Goal: Information Seeking & Learning: Learn about a topic

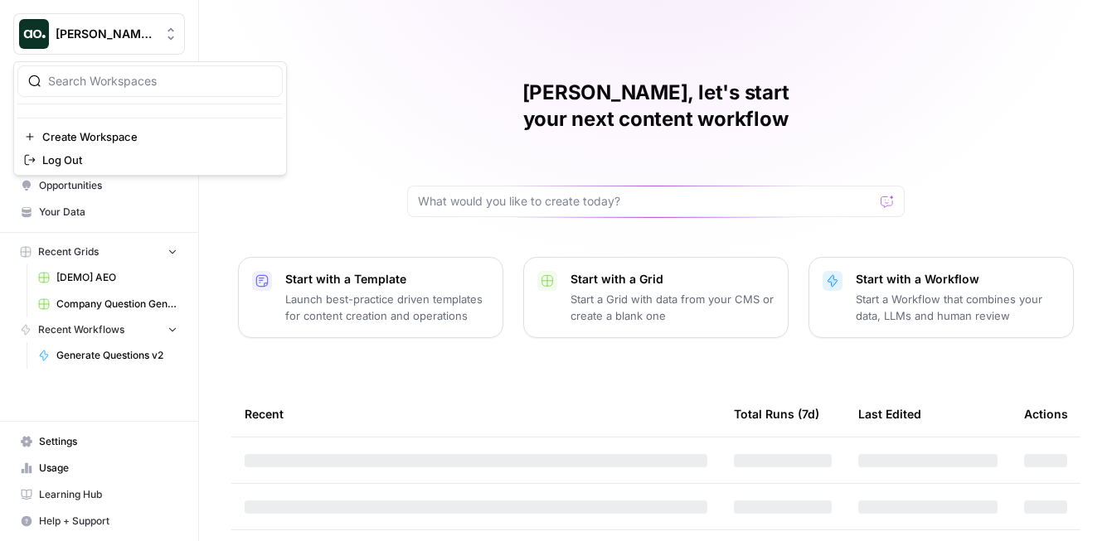
click at [98, 41] on span "Dillon Test" at bounding box center [106, 34] width 100 height 17
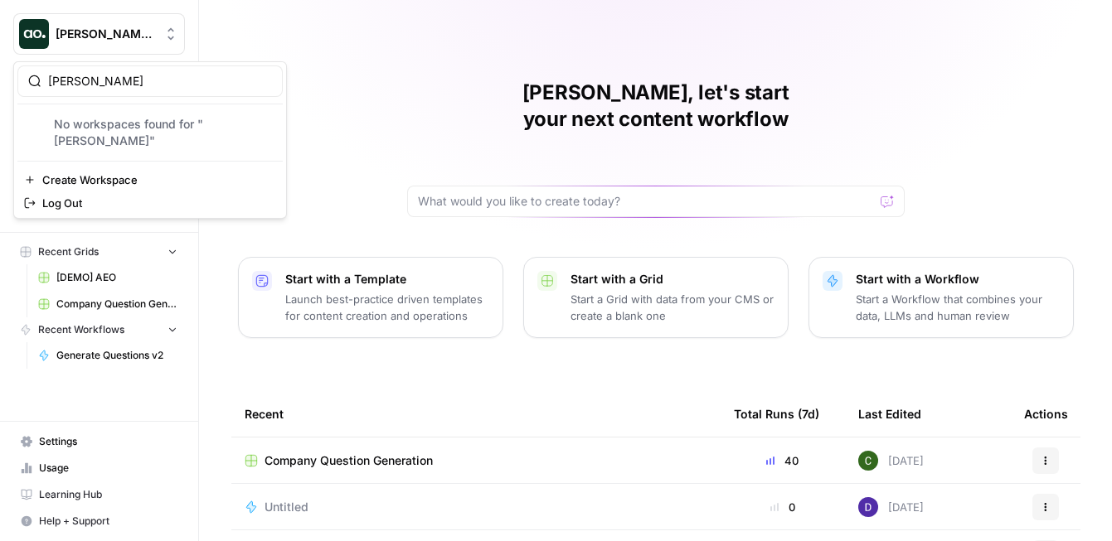
type input "ripp"
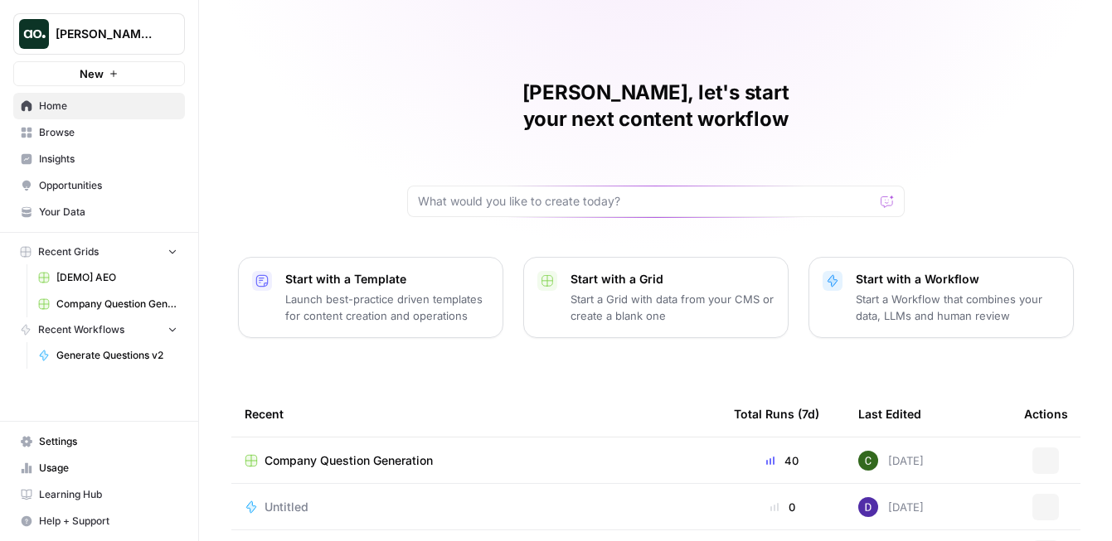
click at [104, 34] on span "Dillon Test" at bounding box center [106, 34] width 100 height 17
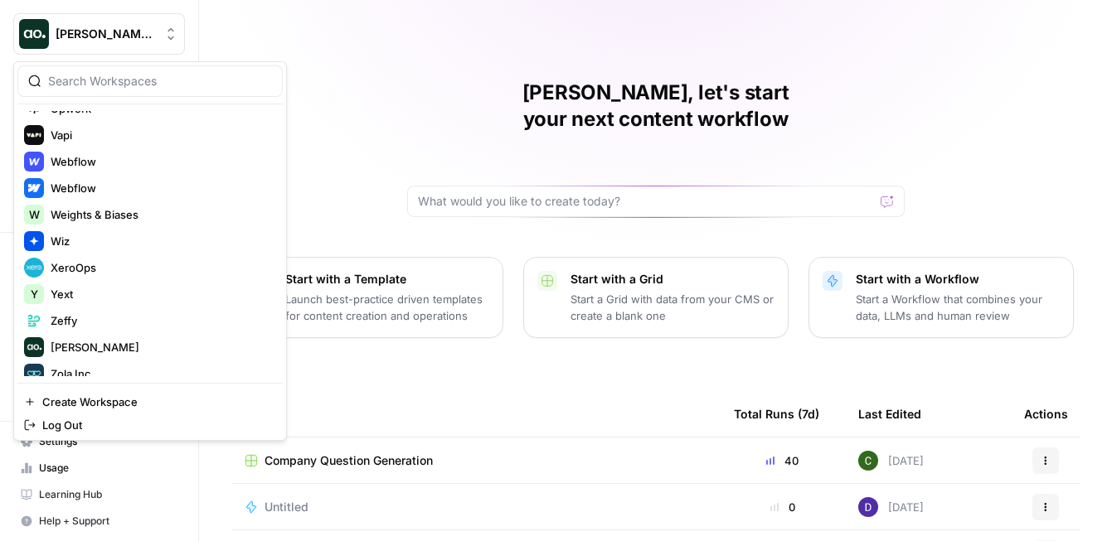
scroll to position [4095, 0]
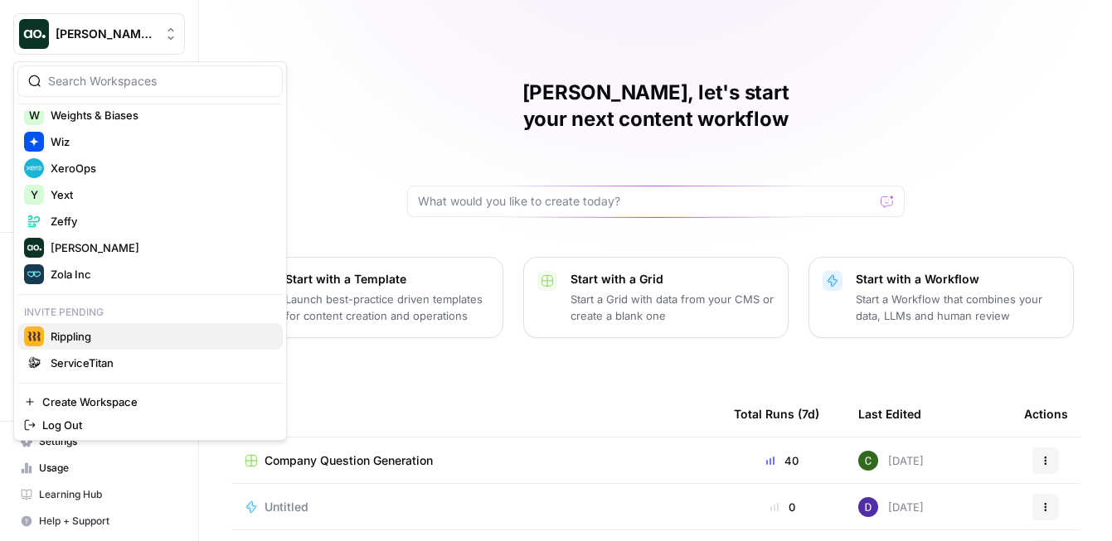
click at [112, 337] on span "Rippling" at bounding box center [160, 336] width 219 height 17
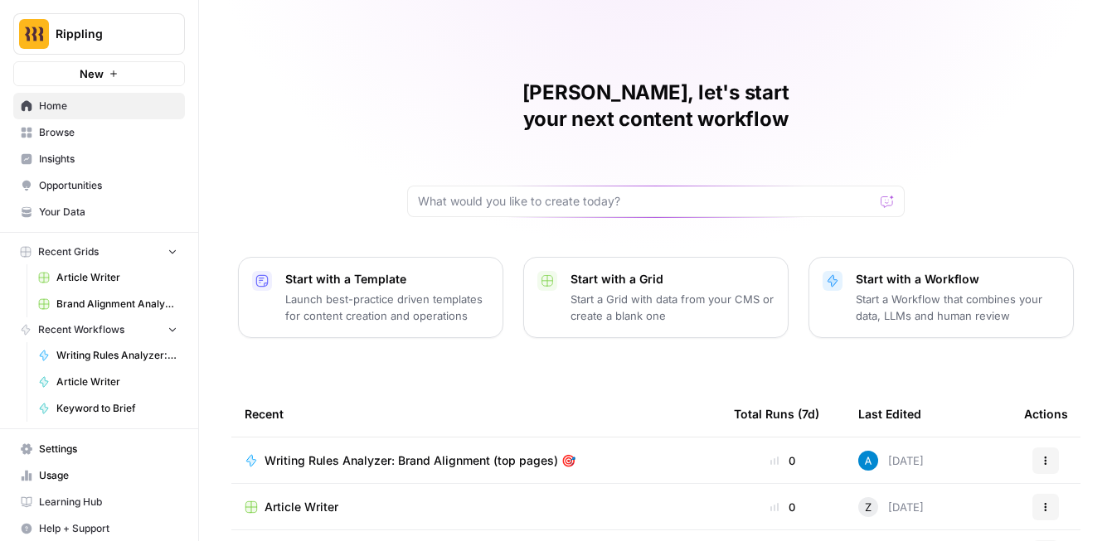
click at [99, 177] on link "Opportunities" at bounding box center [99, 185] width 172 height 27
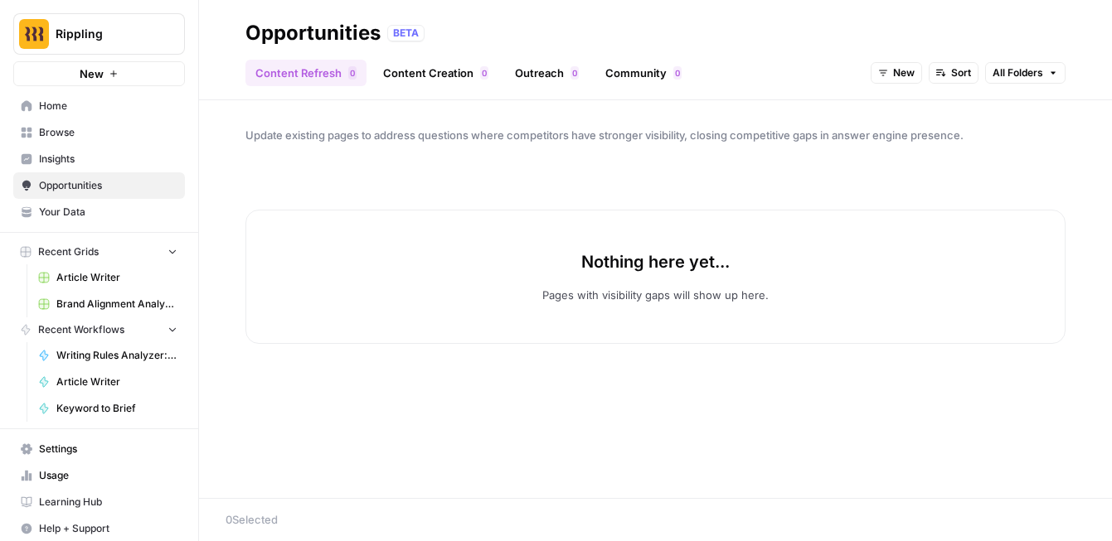
click at [95, 161] on span "Insights" at bounding box center [108, 159] width 138 height 15
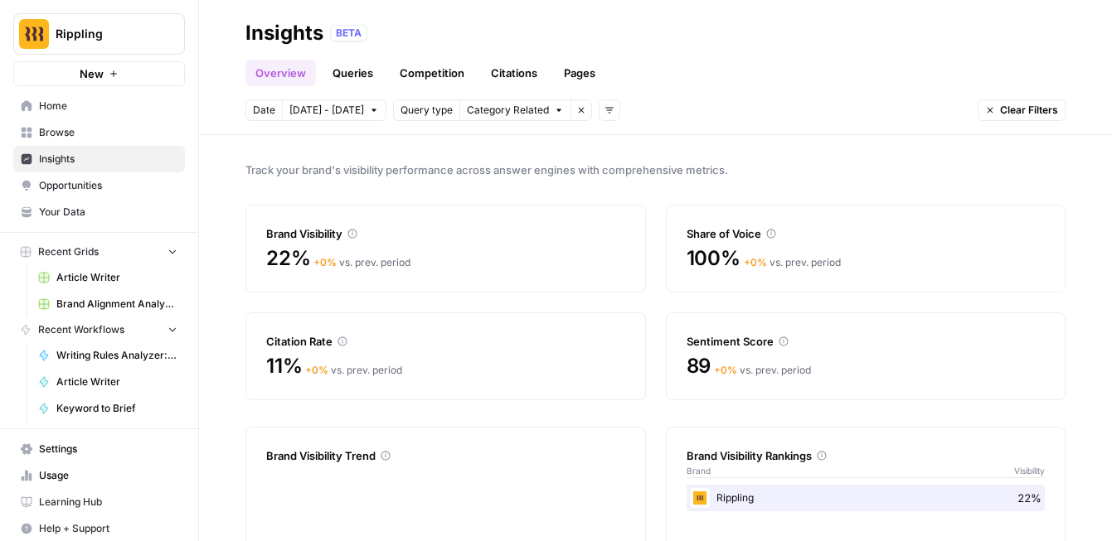
click at [414, 67] on link "Competition" at bounding box center [432, 73] width 85 height 27
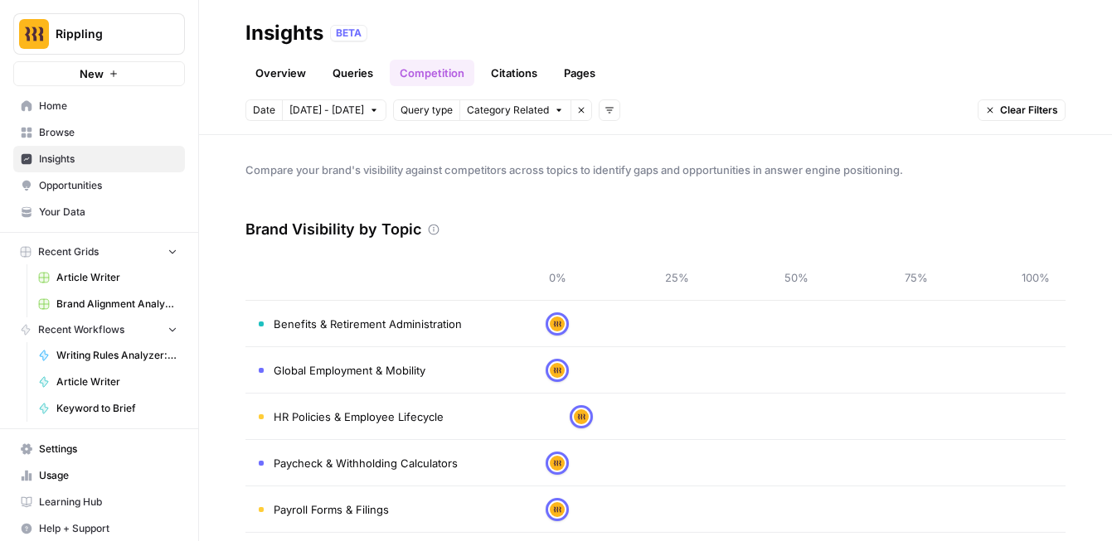
click at [268, 75] on link "Overview" at bounding box center [280, 73] width 70 height 27
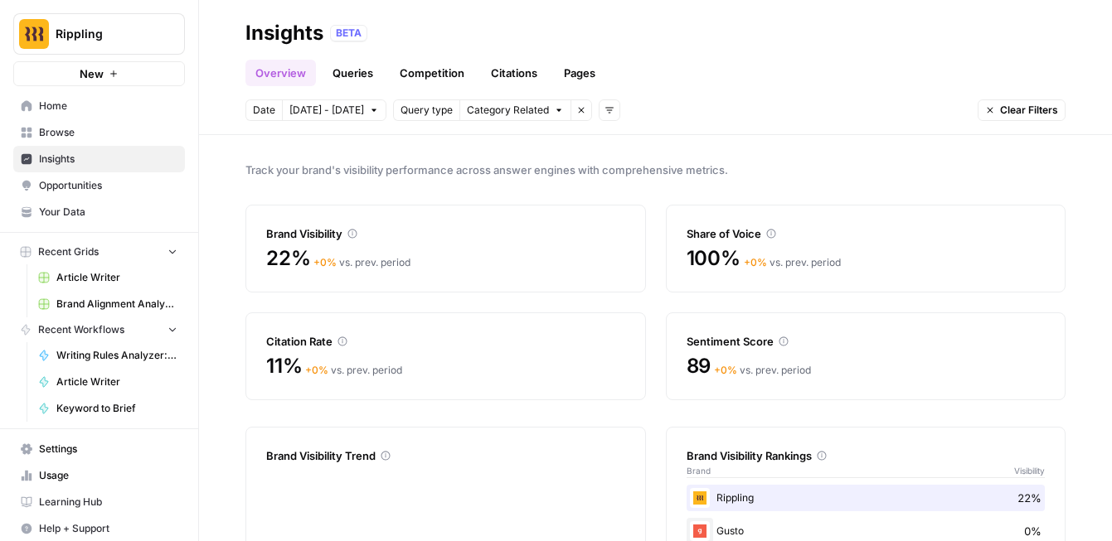
click at [356, 84] on link "Queries" at bounding box center [353, 73] width 61 height 27
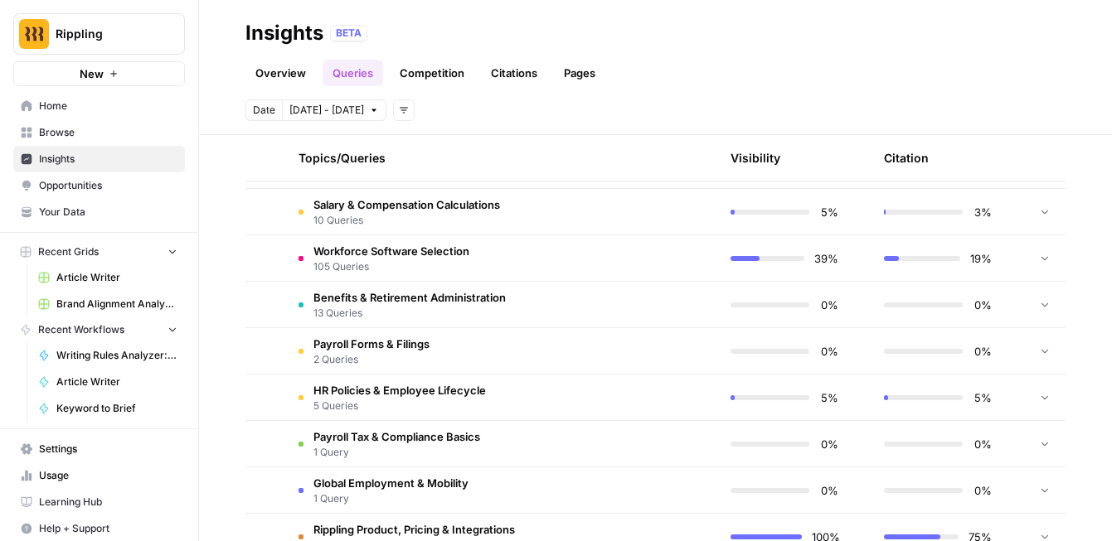
scroll to position [518, 0]
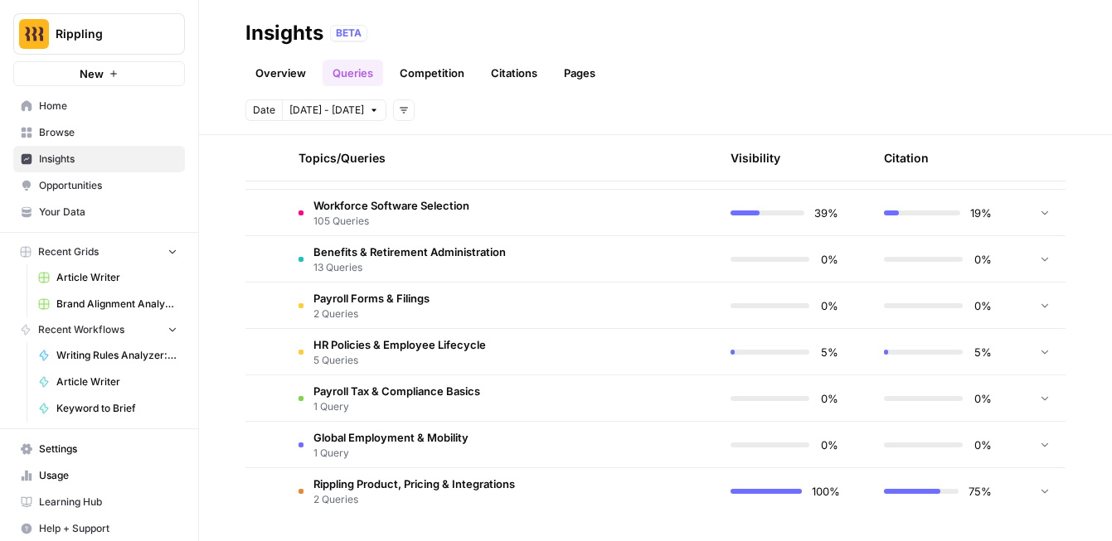
click at [385, 205] on span "Workforce Software Selection" at bounding box center [391, 205] width 156 height 17
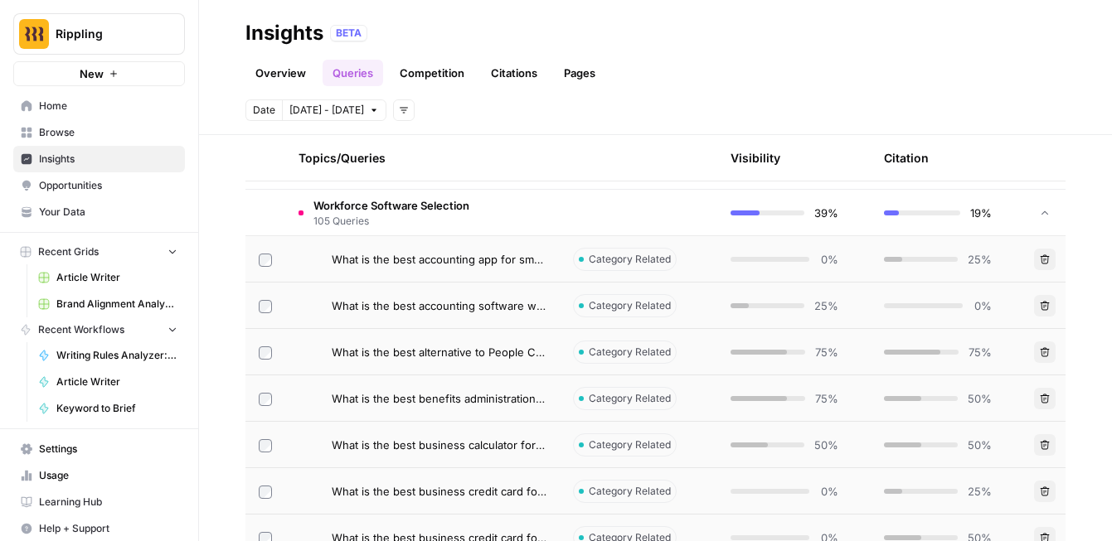
click at [447, 353] on span "What is the best alternative to People Center Inc?" at bounding box center [439, 352] width 215 height 17
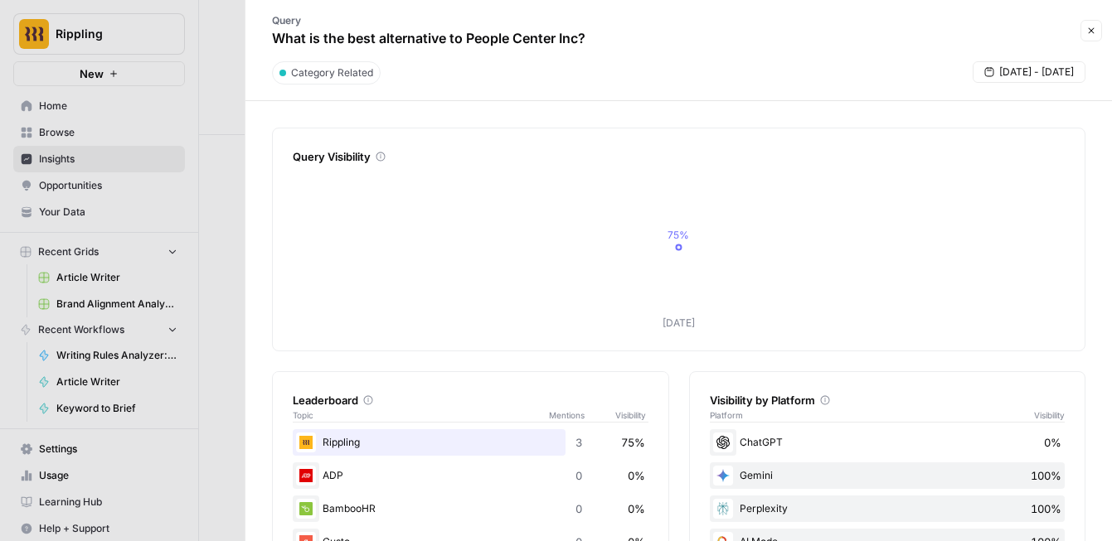
click at [1094, 28] on icon "button" at bounding box center [1091, 31] width 10 height 10
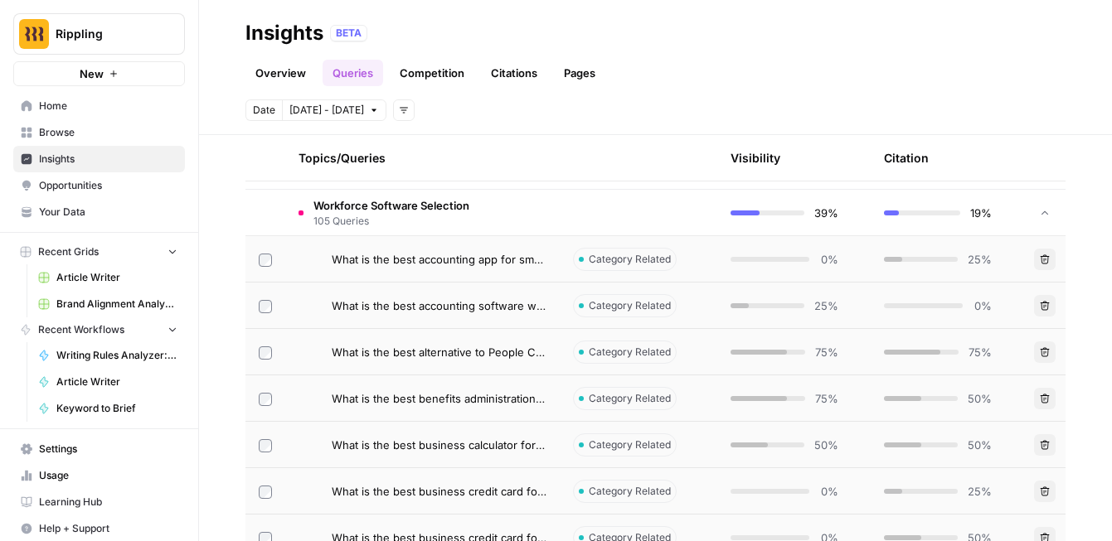
scroll to position [560, 0]
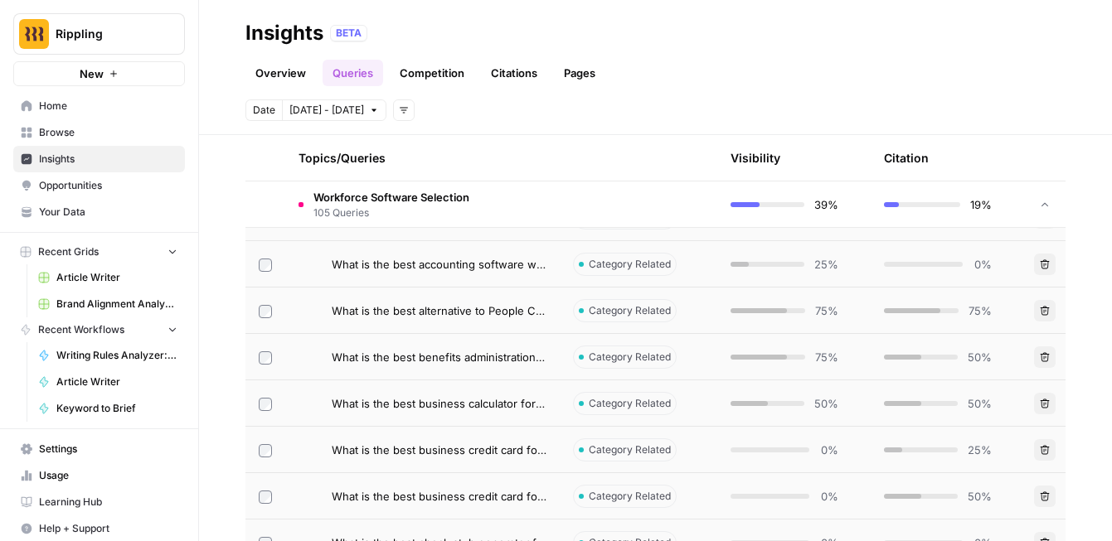
click at [512, 404] on span "What is the best business calculator for employee costs?" at bounding box center [439, 404] width 215 height 17
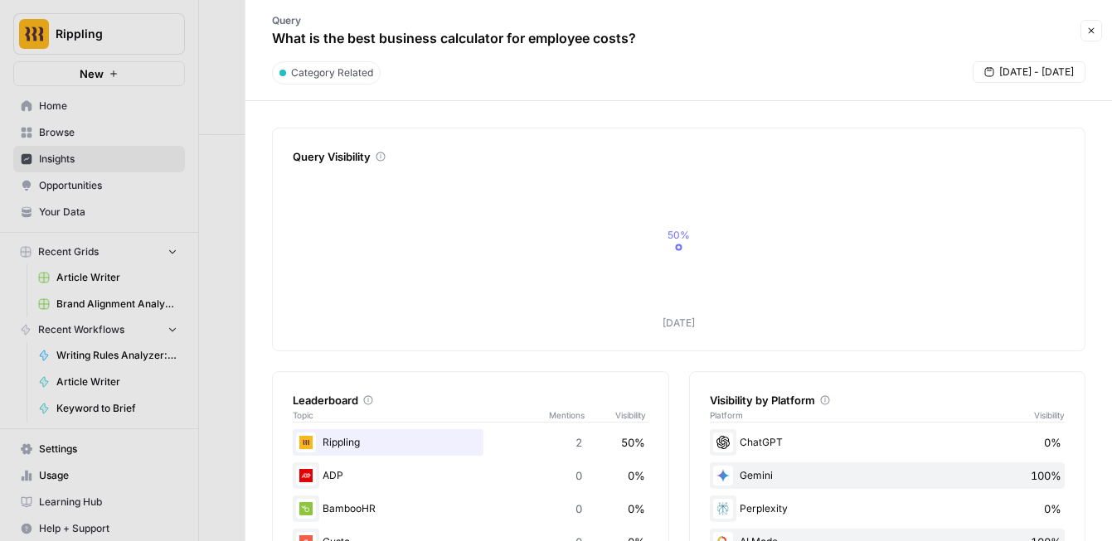
click at [1088, 32] on icon "button" at bounding box center [1091, 31] width 10 height 10
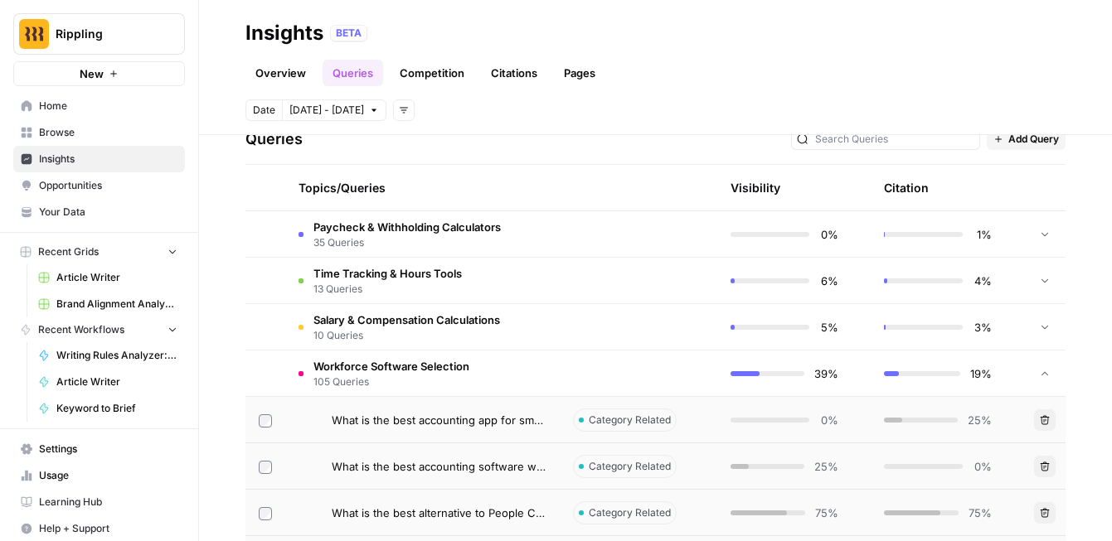
scroll to position [358, 0]
click at [374, 362] on span "Workforce Software Selection" at bounding box center [391, 365] width 156 height 17
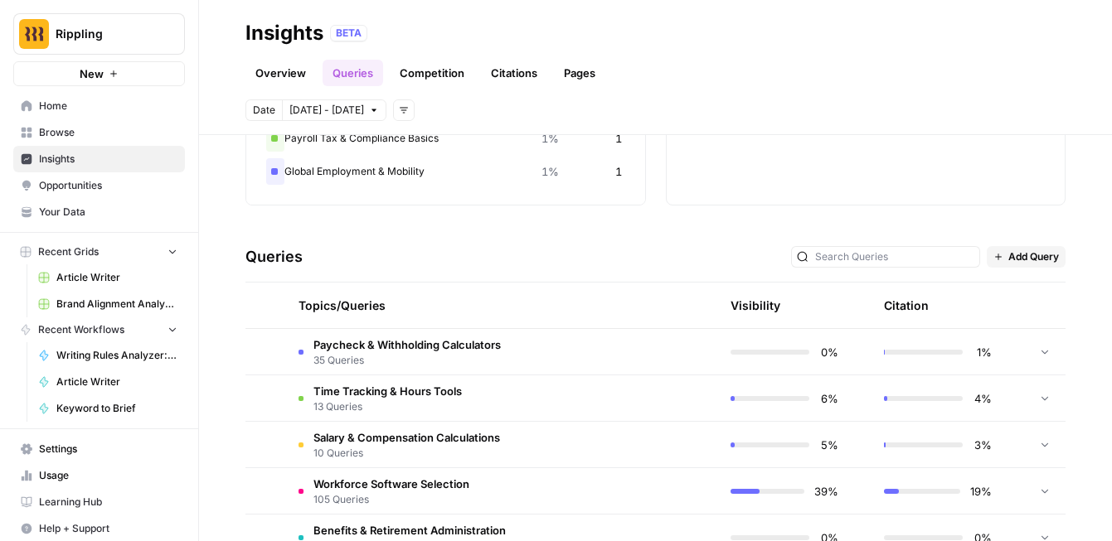
scroll to position [0, 0]
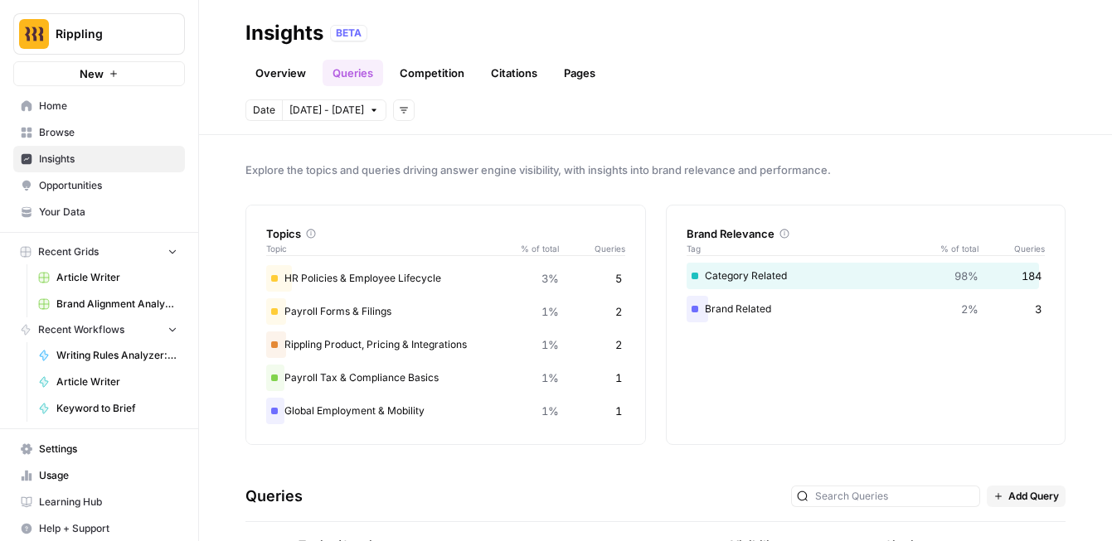
click at [449, 78] on link "Competition" at bounding box center [432, 73] width 85 height 27
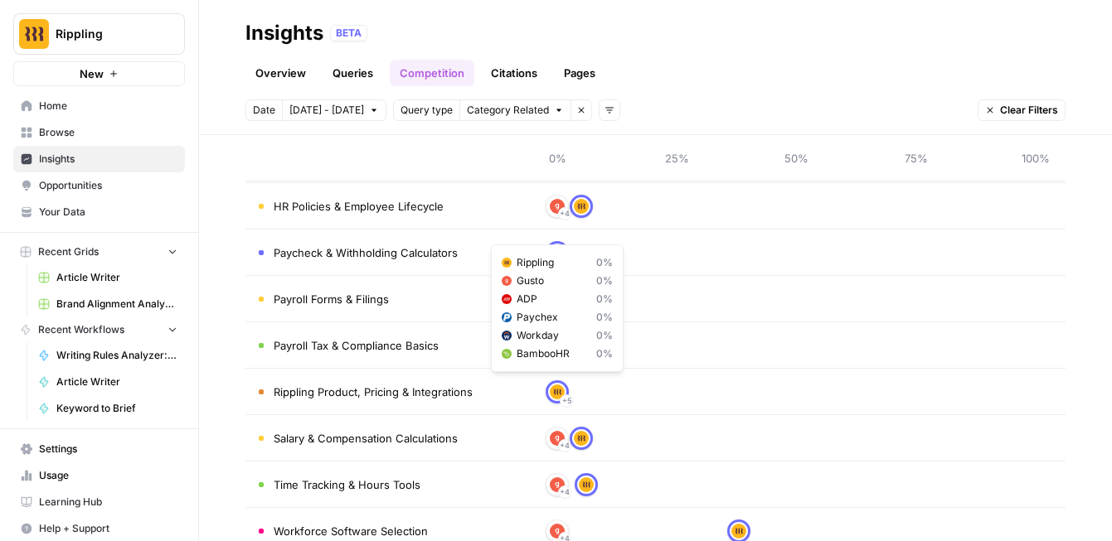
scroll to position [247, 0]
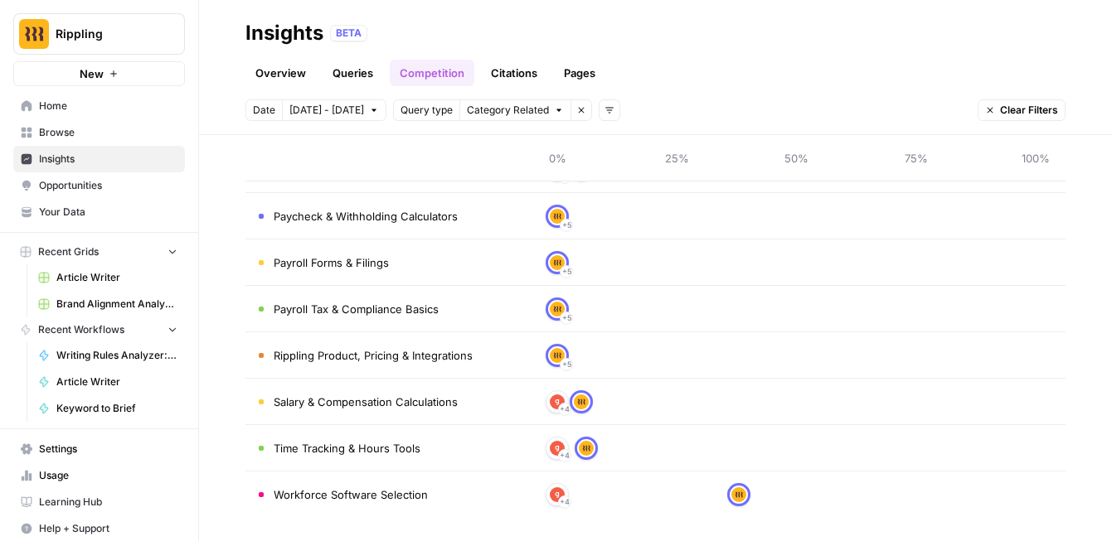
click at [517, 64] on link "Citations" at bounding box center [514, 73] width 66 height 27
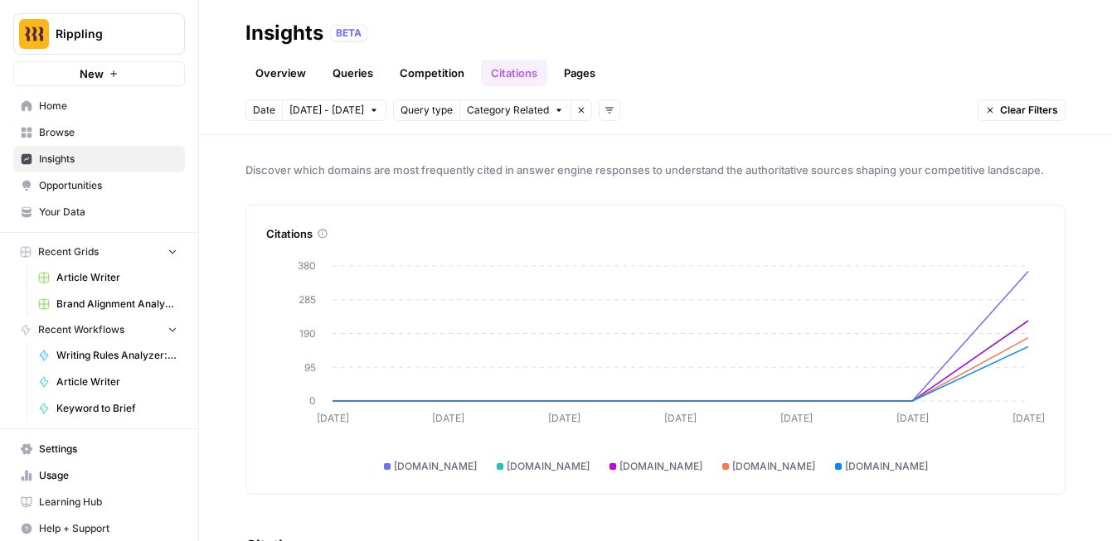
click at [565, 71] on link "Pages" at bounding box center [579, 73] width 51 height 27
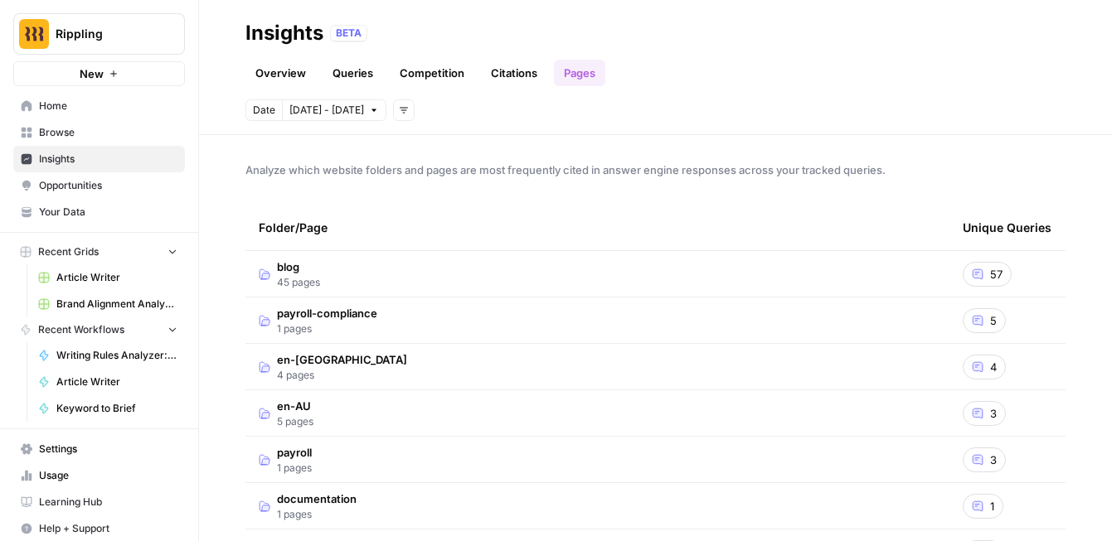
click at [307, 272] on span "blog" at bounding box center [298, 267] width 43 height 17
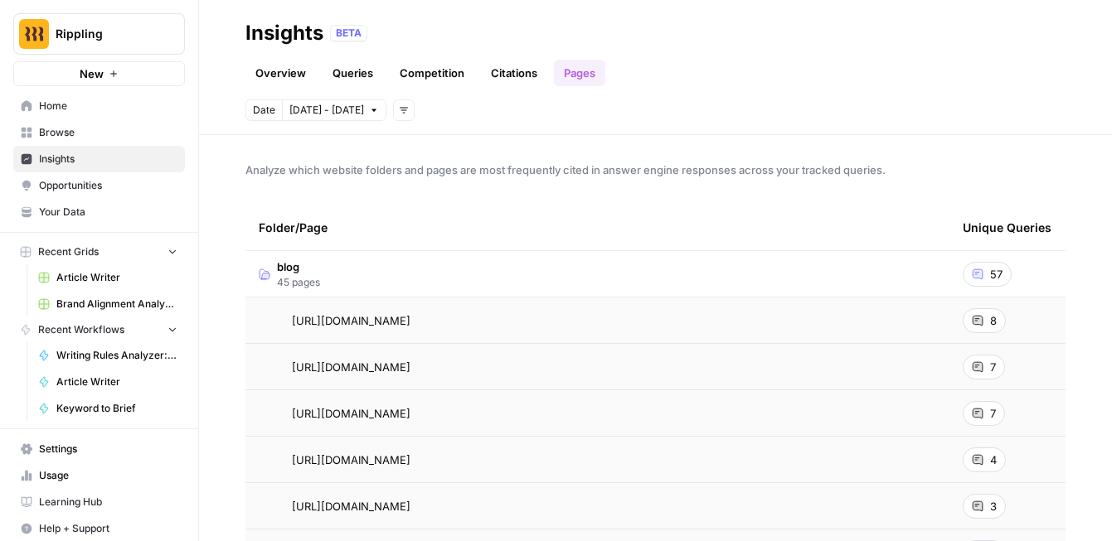
click at [546, 279] on td "blog 45 pages" at bounding box center [597, 274] width 704 height 46
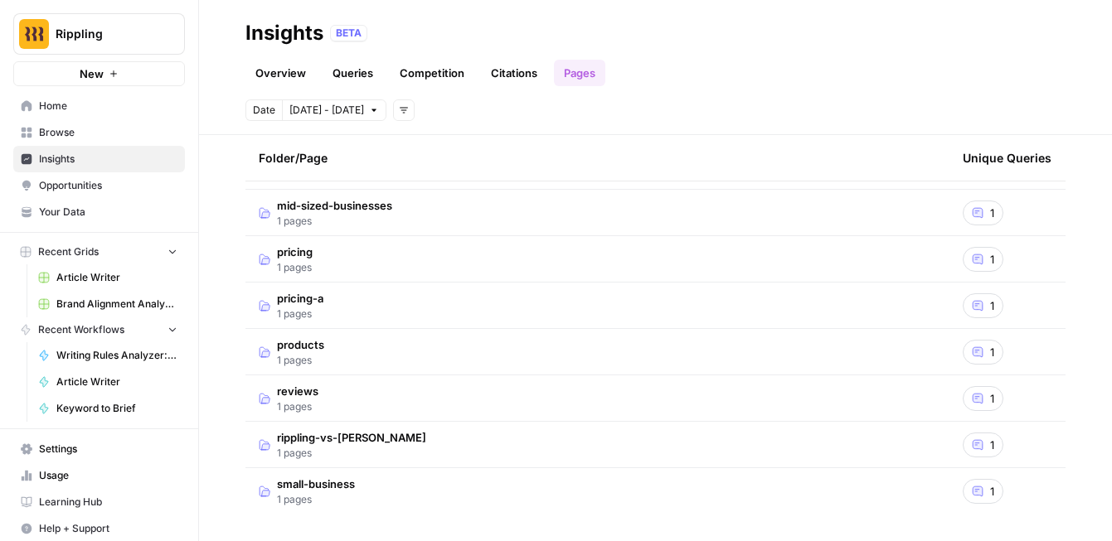
scroll to position [334, 0]
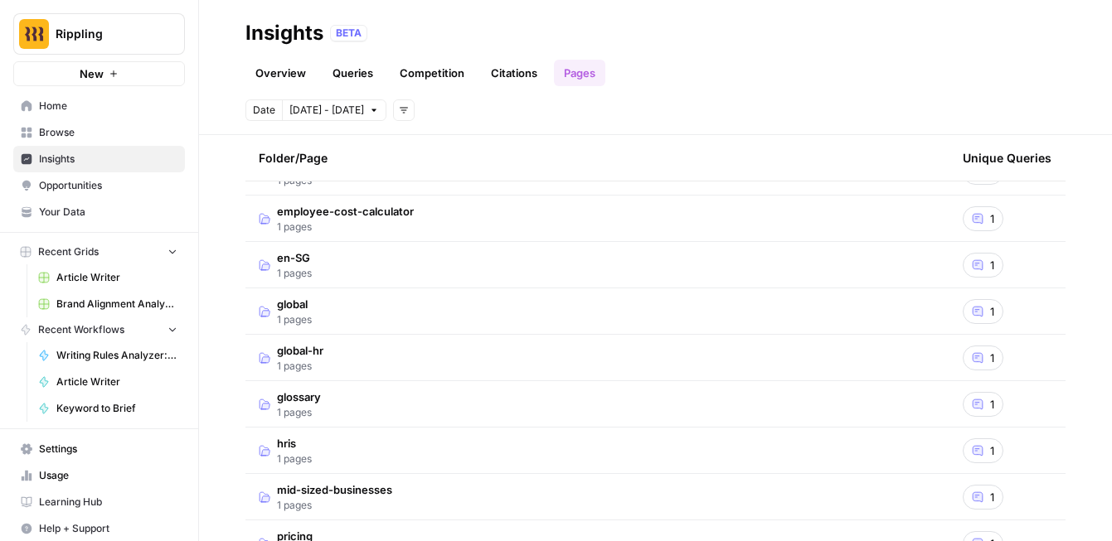
click at [146, 181] on span "Opportunities" at bounding box center [108, 185] width 138 height 15
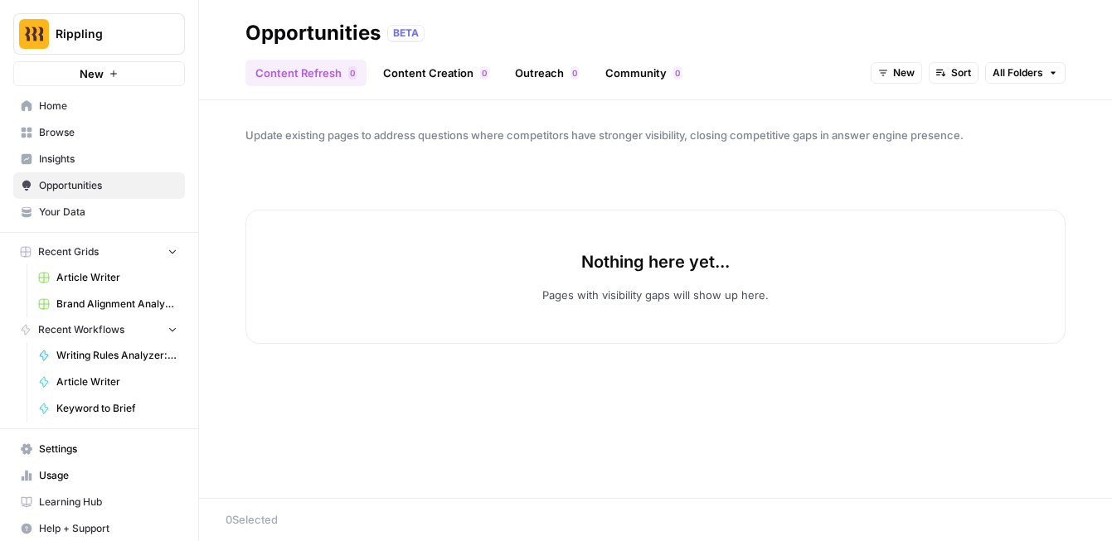
click at [108, 150] on link "Insights" at bounding box center [99, 159] width 172 height 27
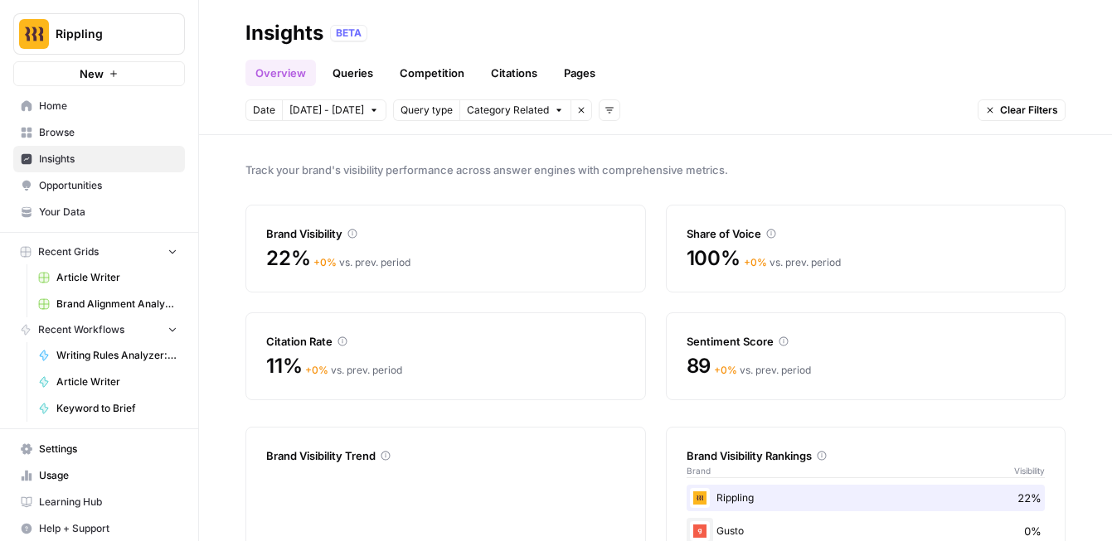
click at [99, 188] on span "Opportunities" at bounding box center [108, 185] width 138 height 15
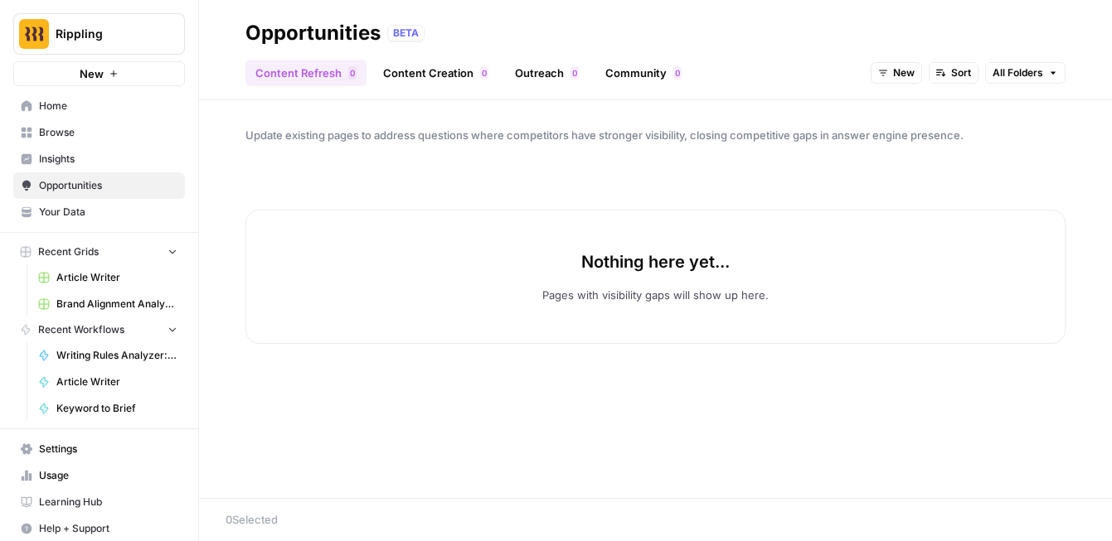
click at [59, 158] on span "Insights" at bounding box center [108, 159] width 138 height 15
